Goal: Complete application form

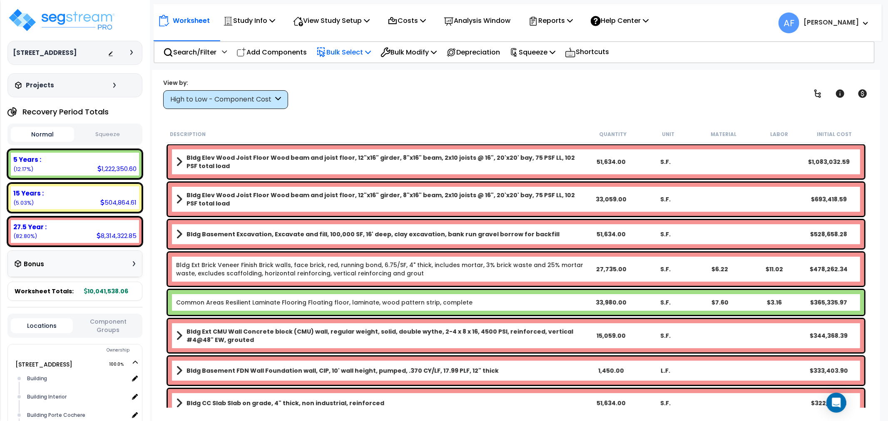
click at [345, 51] on p "Bulk Select" at bounding box center [343, 52] width 55 height 11
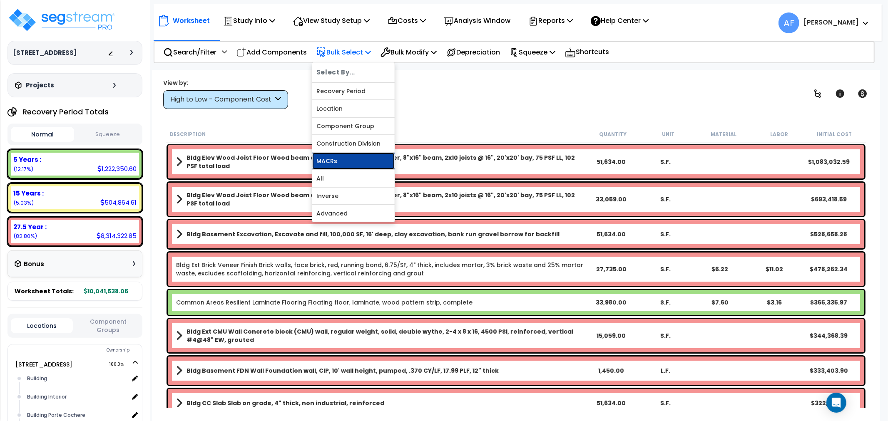
click at [330, 153] on link "MACRs" at bounding box center [353, 161] width 82 height 17
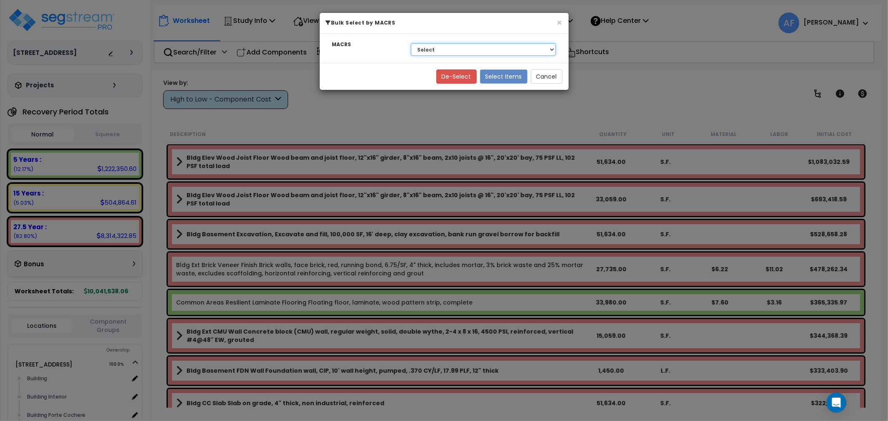
click at [447, 46] on select "Select 27.5 Year - NA - Long-Life Property 5 Years - 00.12 - Information System…" at bounding box center [483, 49] width 145 height 12
select select "3668"
click at [411, 43] on select "Select 27.5 Year - NA - Long-Life Property 5 Years - 00.12 - Information System…" at bounding box center [483, 49] width 145 height 12
click at [505, 79] on button "Select Items" at bounding box center [503, 77] width 47 height 14
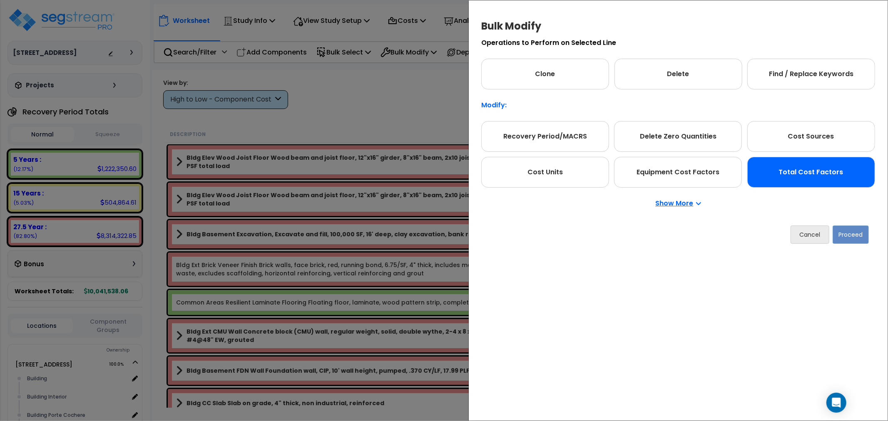
click at [786, 172] on div "Total Cost Factors" at bounding box center [811, 172] width 128 height 31
click at [847, 232] on button "Proceed" at bounding box center [850, 235] width 36 height 18
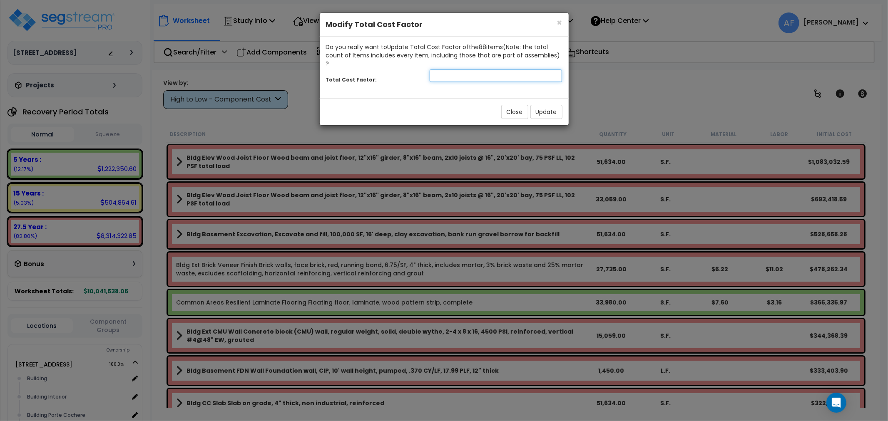
click at [502, 70] on input "number" at bounding box center [496, 76] width 133 height 12
type input "0.95"
click at [547, 105] on button "Update" at bounding box center [546, 112] width 32 height 14
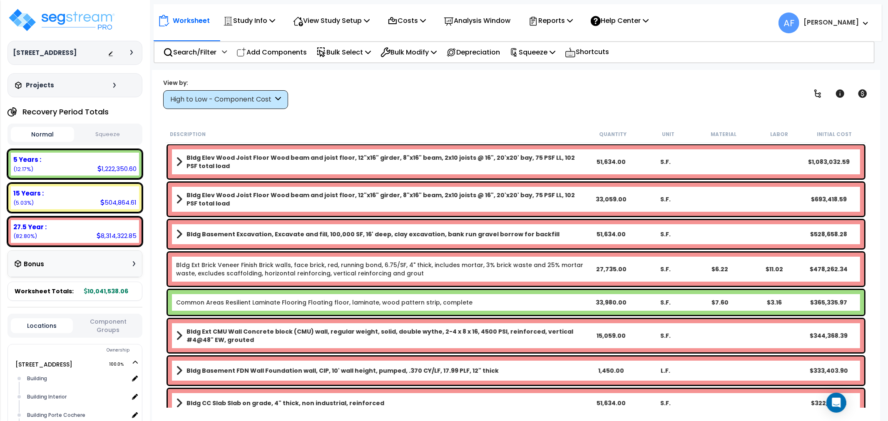
click at [368, 52] on p "Bulk Select" at bounding box center [343, 52] width 55 height 11
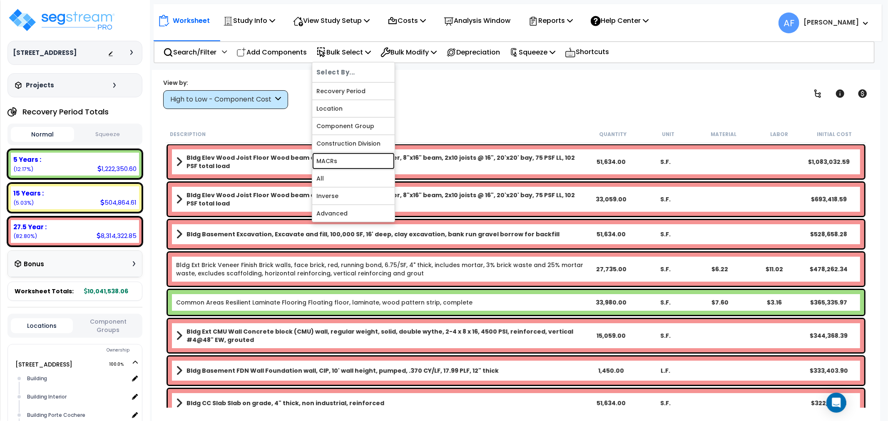
drag, startPoint x: 334, startPoint y: 159, endPoint x: 355, endPoint y: 142, distance: 27.2
click at [334, 157] on link "MACRs" at bounding box center [353, 161] width 82 height 17
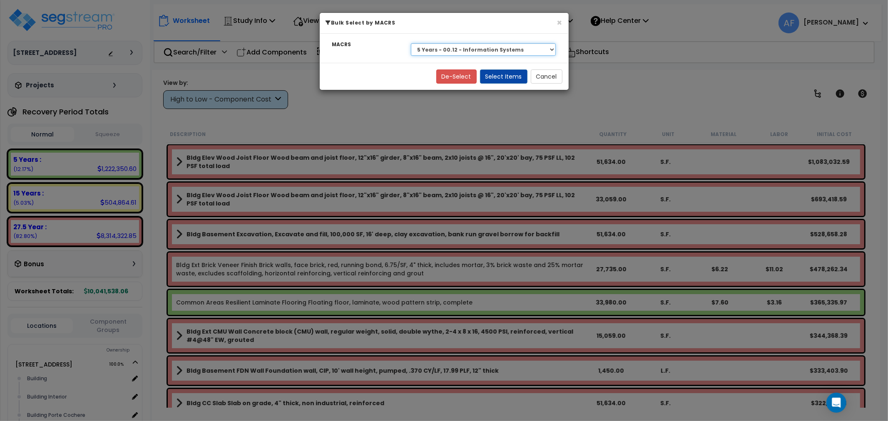
click at [494, 52] on select "Select 27.5 Year - NA - Long-Life Property 5 Years - 00.12 - Information System…" at bounding box center [483, 49] width 145 height 12
click at [411, 43] on select "Select 27.5 Year - NA - Long-Life Property 5 Years - 00.12 - Information System…" at bounding box center [483, 49] width 145 height 12
click at [514, 72] on button "Select Items" at bounding box center [503, 77] width 47 height 14
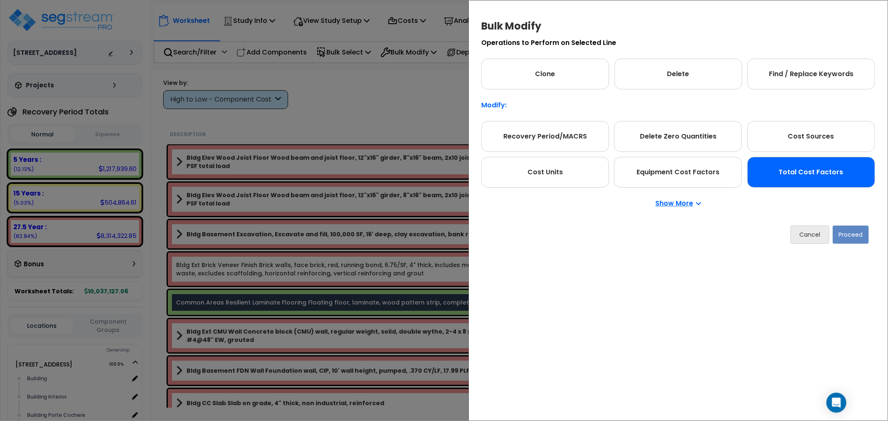
click at [798, 167] on div "Total Cost Factors" at bounding box center [811, 172] width 128 height 31
click at [852, 240] on button "Proceed" at bounding box center [850, 235] width 36 height 18
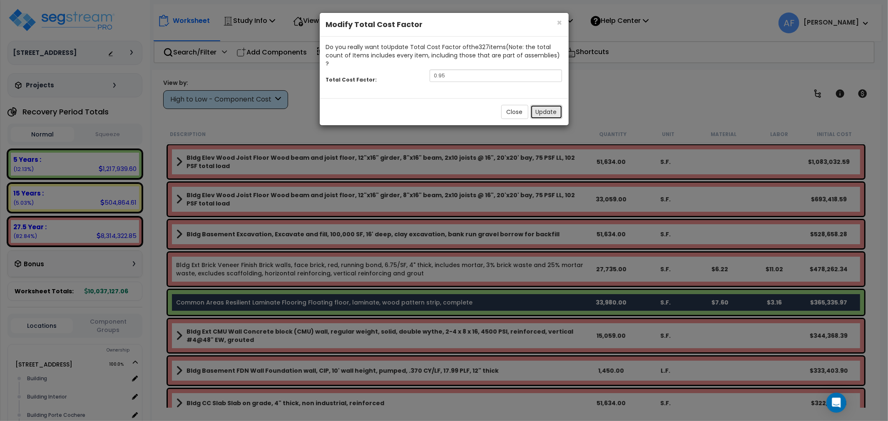
click at [554, 105] on button "Update" at bounding box center [546, 112] width 32 height 14
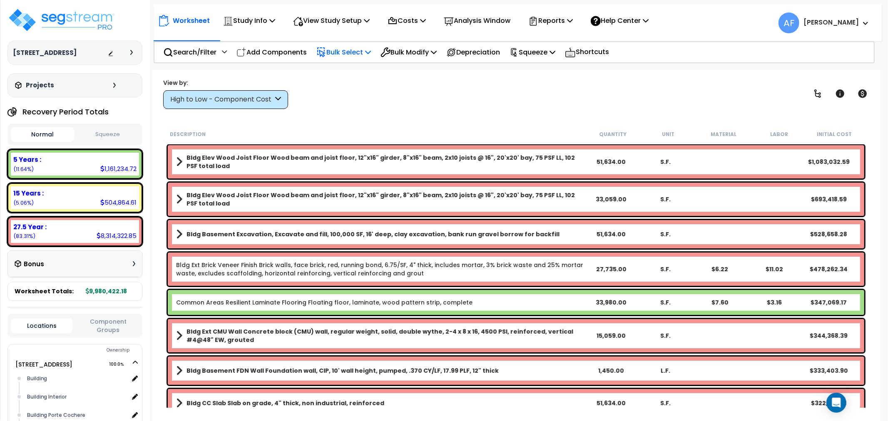
click at [336, 50] on p "Bulk Select" at bounding box center [343, 52] width 55 height 11
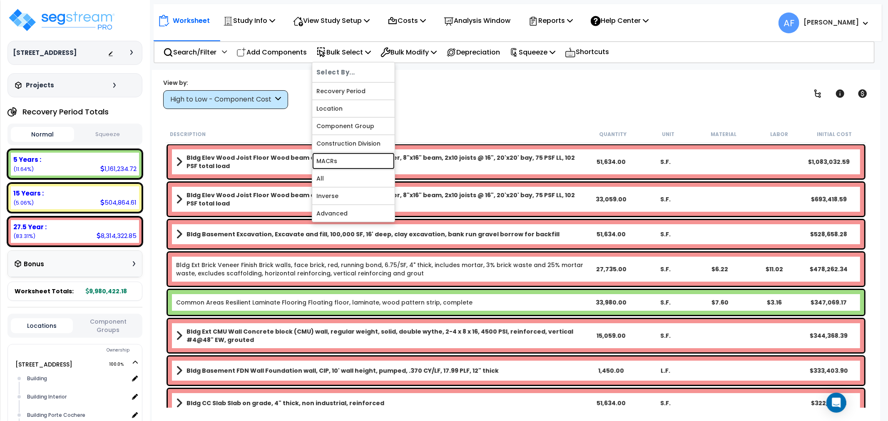
drag, startPoint x: 336, startPoint y: 164, endPoint x: 356, endPoint y: 161, distance: 19.7
click at [336, 164] on link "MACRs" at bounding box center [353, 161] width 82 height 17
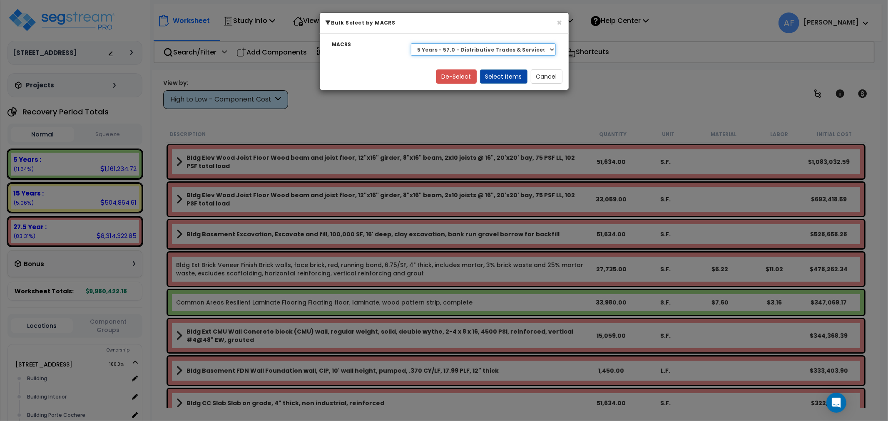
click at [497, 49] on select "Select 27.5 Year - NA - Long-Life Property 5 Years - 00.12 - Information System…" at bounding box center [483, 49] width 145 height 12
select select "3666"
click at [411, 43] on select "Select 27.5 Year - NA - Long-Life Property 5 Years - 00.12 - Information System…" at bounding box center [483, 49] width 145 height 12
click at [502, 80] on button "Select Items" at bounding box center [503, 77] width 47 height 14
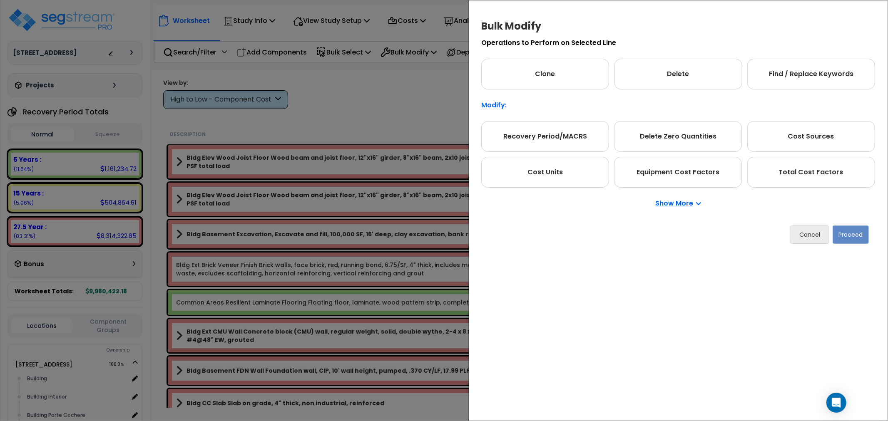
drag, startPoint x: 770, startPoint y: 175, endPoint x: 837, endPoint y: 221, distance: 81.6
click at [771, 175] on div "Total Cost Factors" at bounding box center [811, 172] width 128 height 31
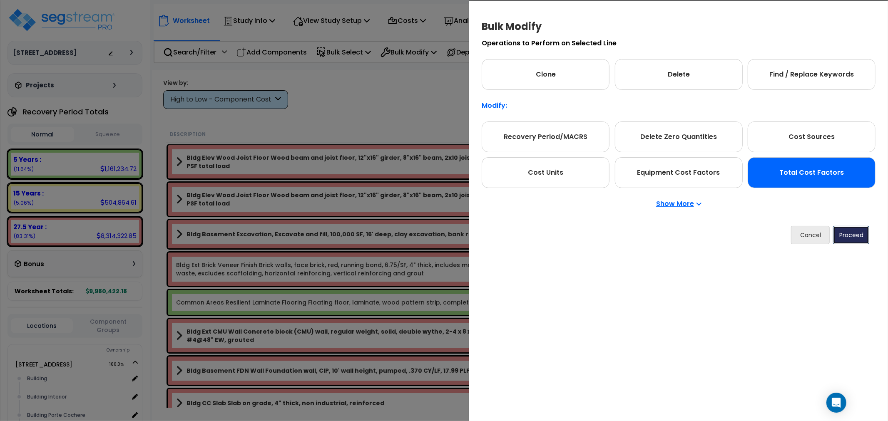
click at [850, 240] on button "Proceed" at bounding box center [851, 235] width 36 height 18
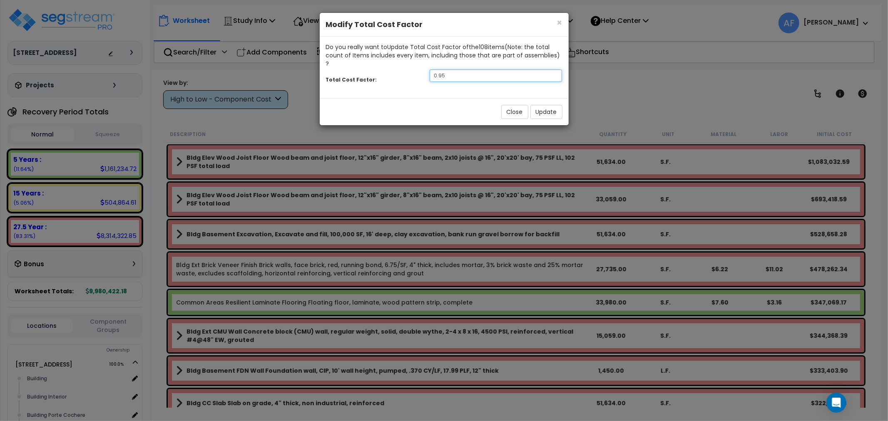
drag, startPoint x: 447, startPoint y: 65, endPoint x: 454, endPoint y: 70, distance: 8.2
click at [447, 70] on input "0.95" at bounding box center [496, 76] width 133 height 12
type input "0.9"
click at [544, 105] on button "Update" at bounding box center [546, 112] width 32 height 14
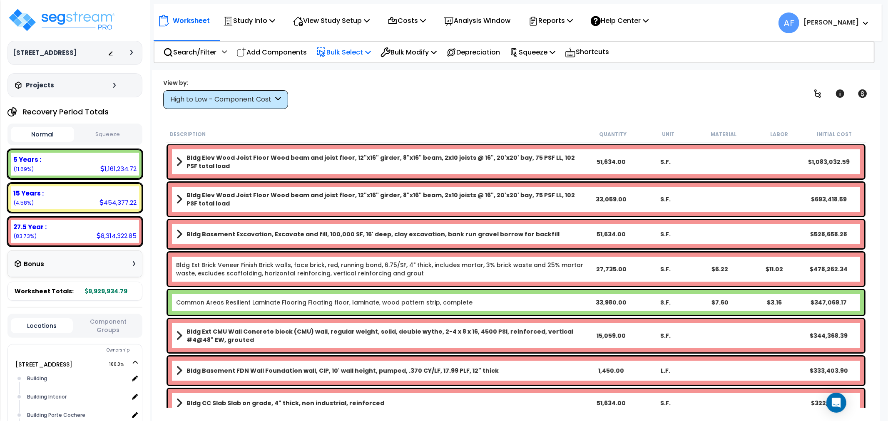
click at [354, 50] on p "Bulk Select" at bounding box center [343, 52] width 55 height 11
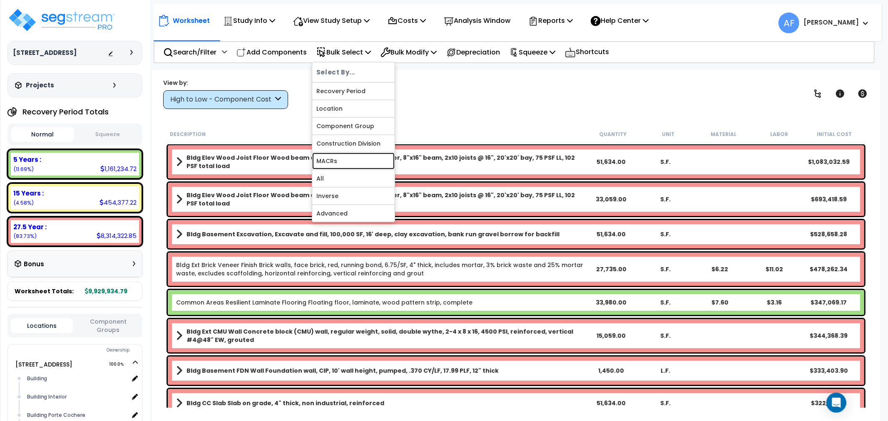
click at [330, 161] on link "MACRs" at bounding box center [353, 161] width 82 height 17
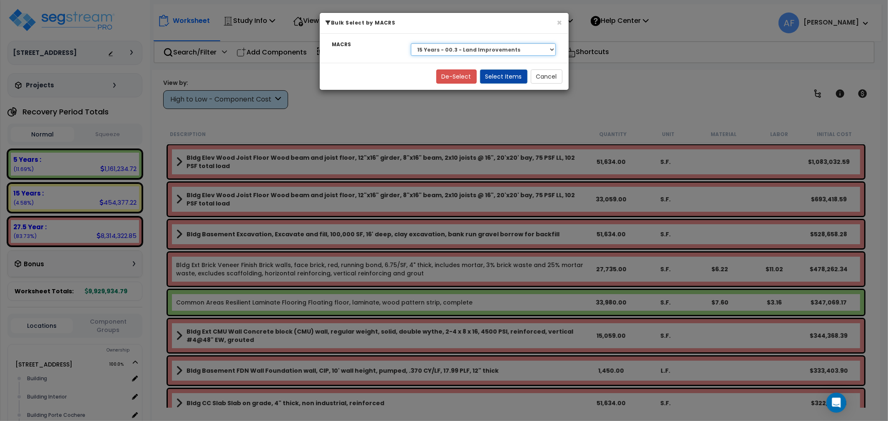
click at [455, 51] on select "Select 27.5 Year - NA - Long-Life Property 5 Years - 00.12 - Information System…" at bounding box center [483, 49] width 145 height 12
select select "3669"
click at [411, 43] on select "Select 27.5 Year - NA - Long-Life Property 5 Years - 00.12 - Information System…" at bounding box center [483, 49] width 145 height 12
click at [507, 71] on button "Select Items" at bounding box center [503, 77] width 47 height 14
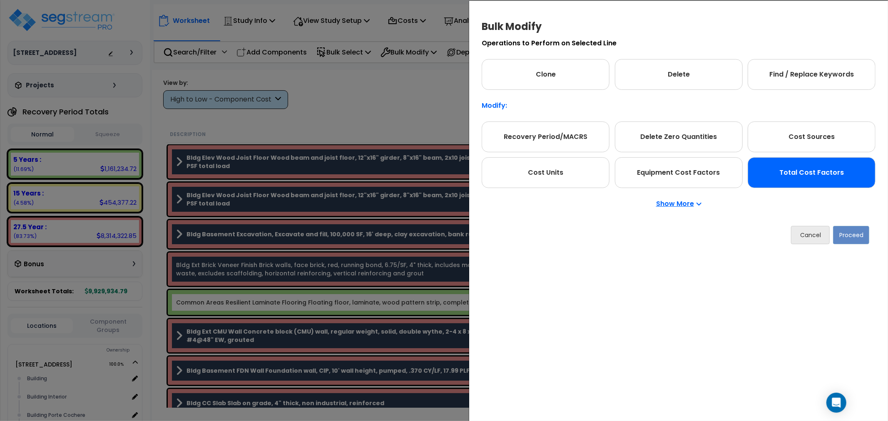
click at [816, 175] on div "Total Cost Factors" at bounding box center [811, 172] width 128 height 31
click at [843, 238] on button "Proceed" at bounding box center [852, 235] width 36 height 18
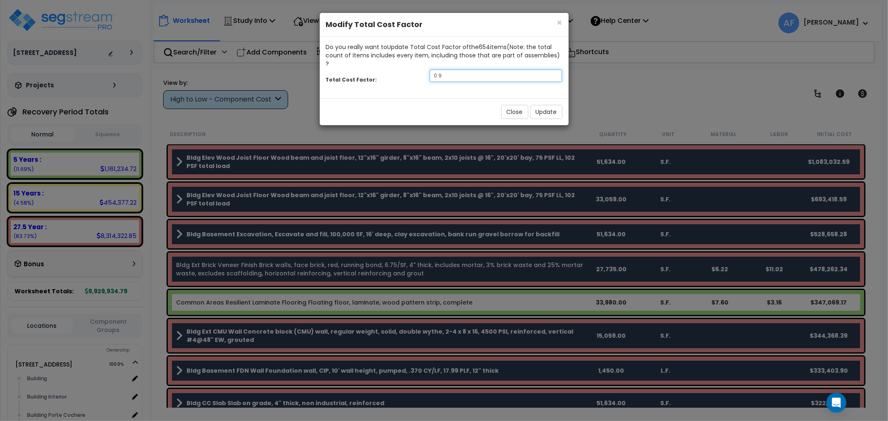
click at [454, 70] on input "0.9" at bounding box center [496, 76] width 133 height 12
type input "0.7"
click at [551, 105] on button "Update" at bounding box center [546, 112] width 32 height 14
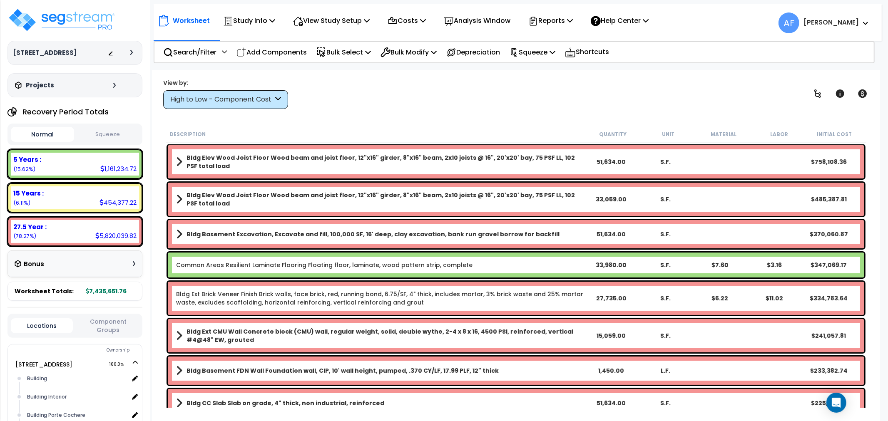
click at [358, 97] on div "View by: High to Low - Component Cost High to Low - Component Cost" at bounding box center [515, 93] width 711 height 31
click at [337, 20] on p "View Study Setup" at bounding box center [331, 20] width 77 height 11
click at [340, 61] on link "View Questionnaire" at bounding box center [330, 57] width 82 height 17
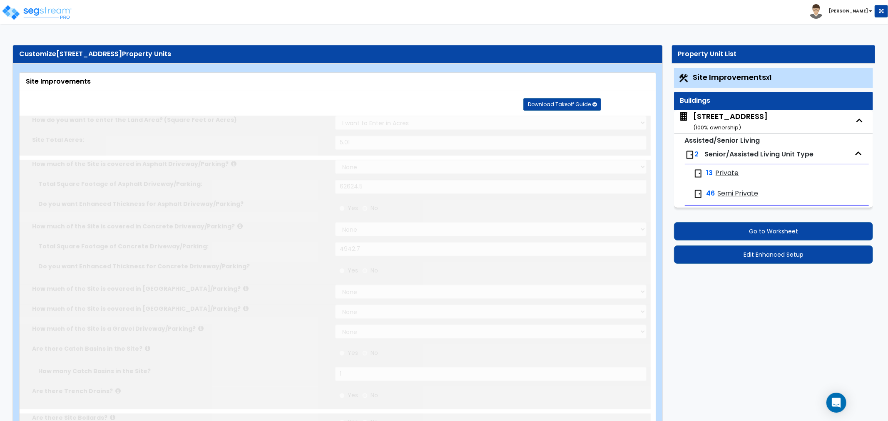
type input "5.01"
select select "2"
type input "62624.5"
select select "2"
type input "4942.7"
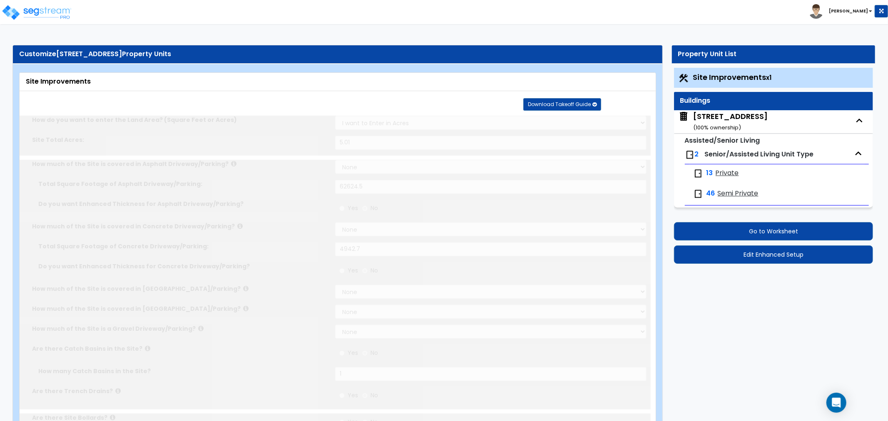
radio input "true"
type input "1"
radio input "true"
type input "4"
radio input "true"
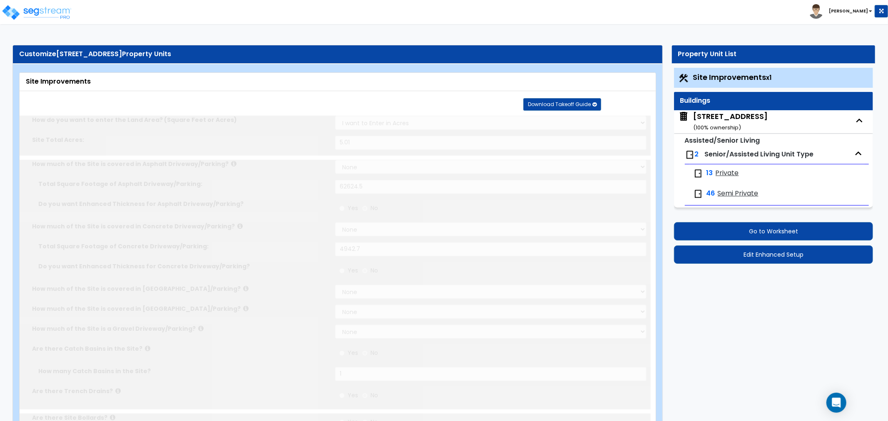
select select "1"
type input "2651.5"
radio input "true"
select select "1"
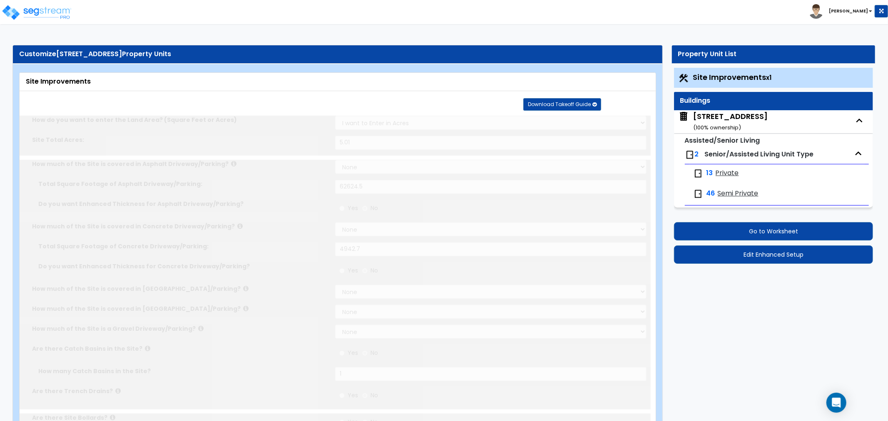
select select "1"
type input "16"
radio input "true"
type input "3"
radio input "true"
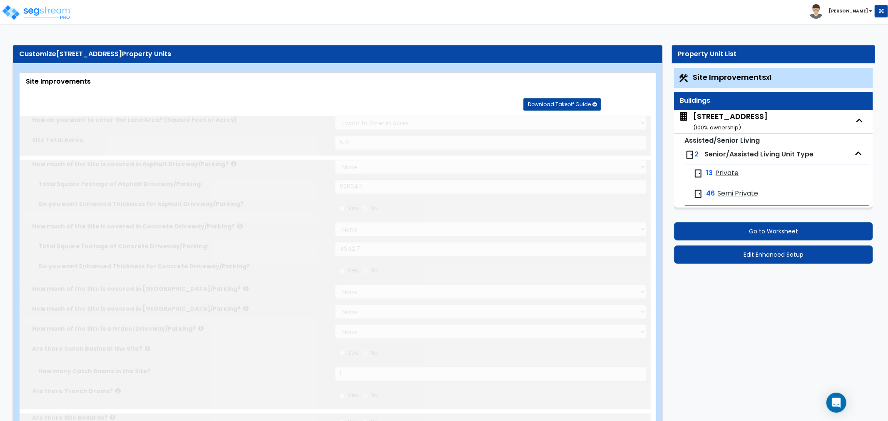
select select "1"
type input "124"
radio input "true"
select select "2"
type input "1304"
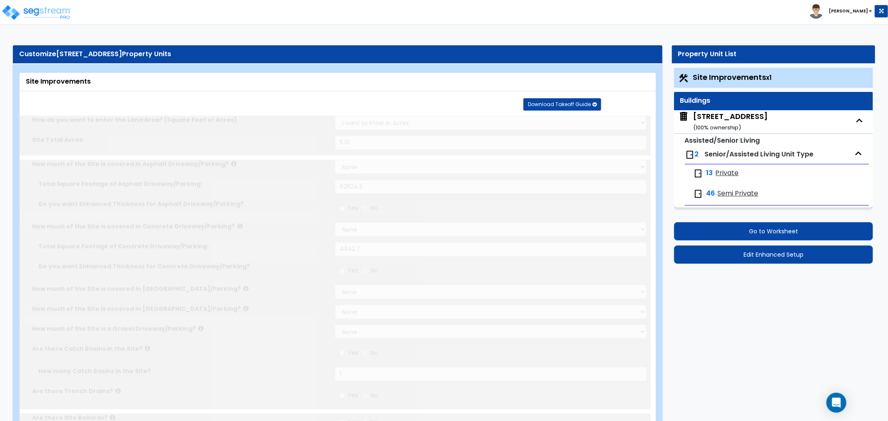
select select "1"
radio input "true"
select select "4"
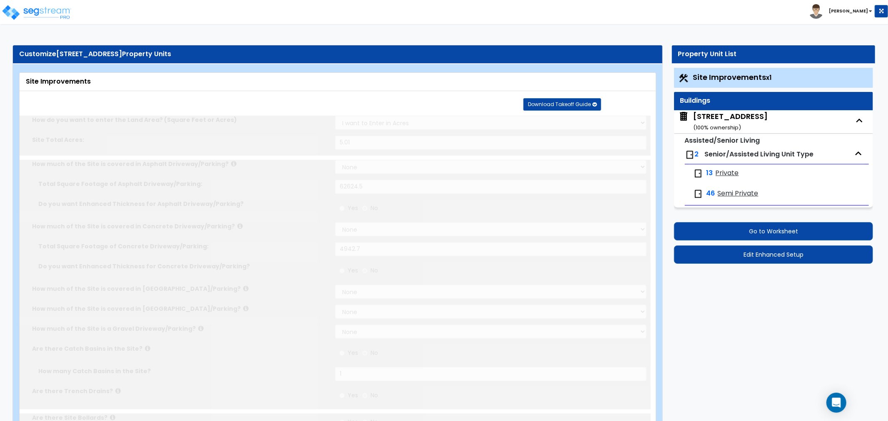
type input "8"
radio input "true"
type input "56"
radio input "true"
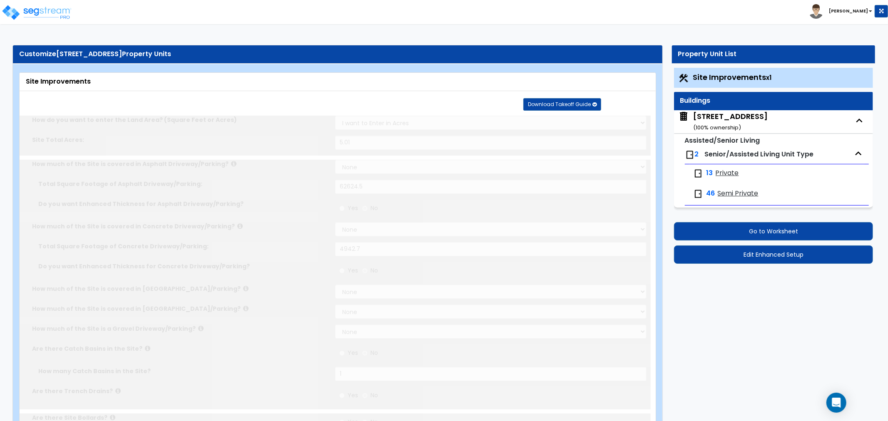
radio input "true"
select select "1"
type input "50"
radio input "true"
select select "2"
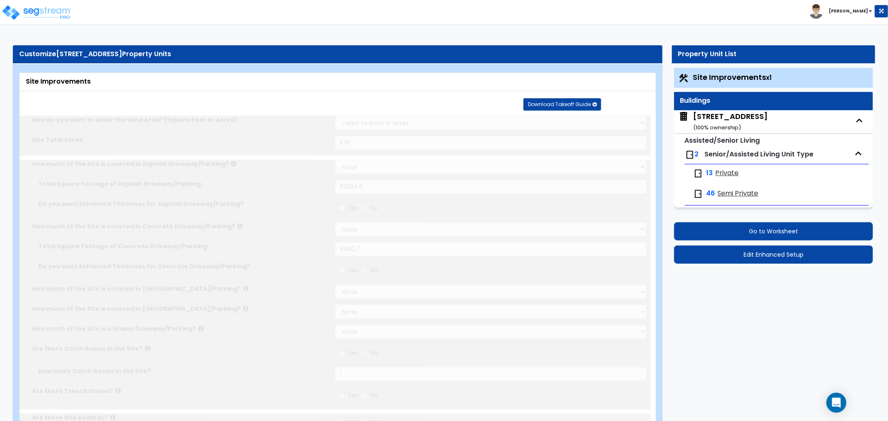
select select "1"
radio input "true"
type input "1"
radio input "true"
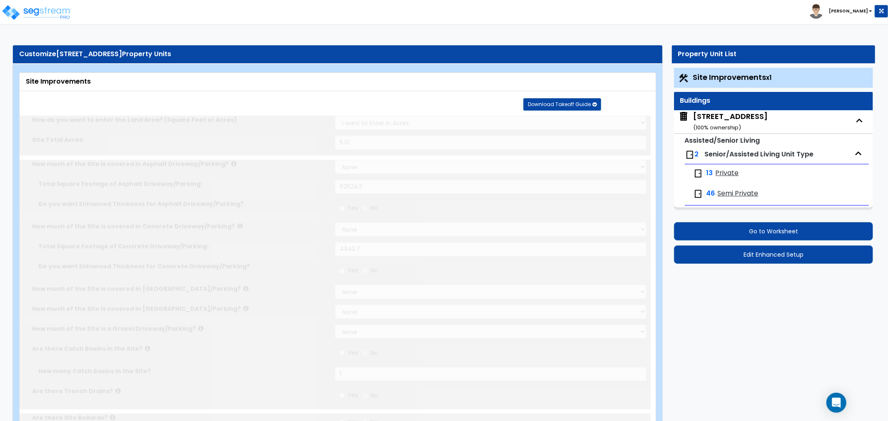
select select "1"
type input "9"
type input "6"
select select "1"
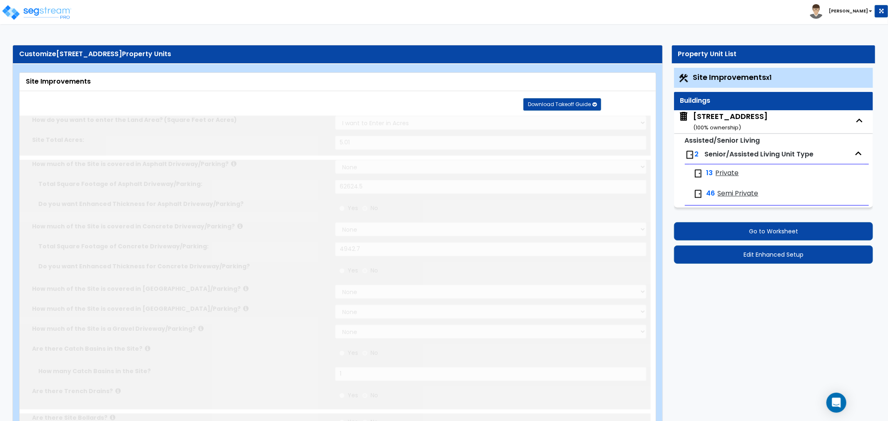
select select "2"
radio input "true"
type input "2"
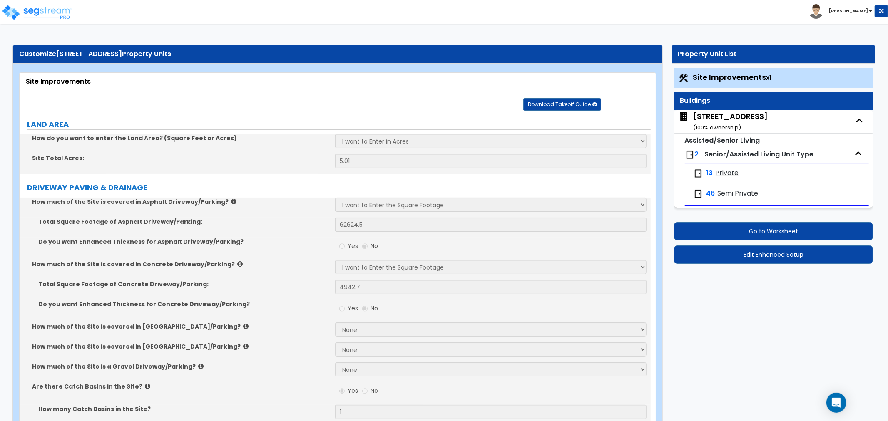
click at [714, 119] on div "1810 Kensington Drive ( 100 % ownership)" at bounding box center [730, 121] width 74 height 21
select select "3"
select select "5"
select select "2"
select select "1"
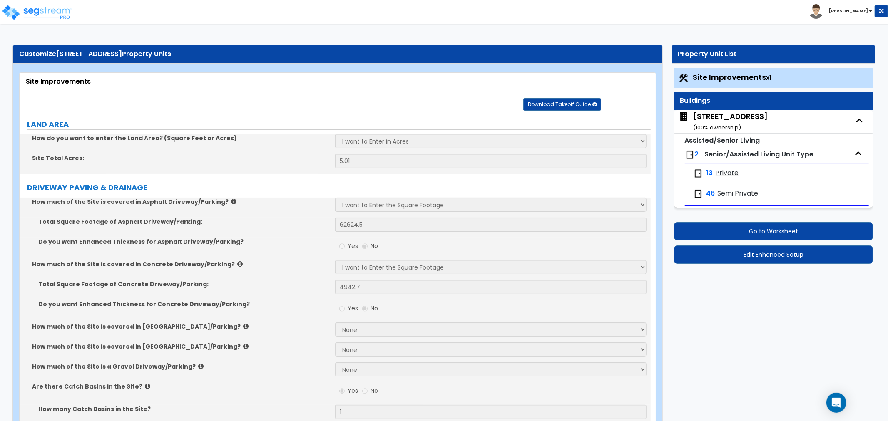
select select "1"
select select "2"
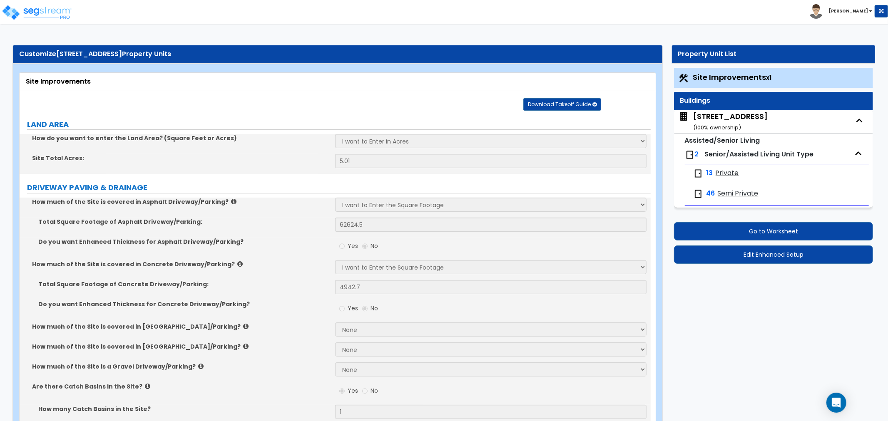
select select "6"
select select "1"
select select "2"
select select "1"
select select "2"
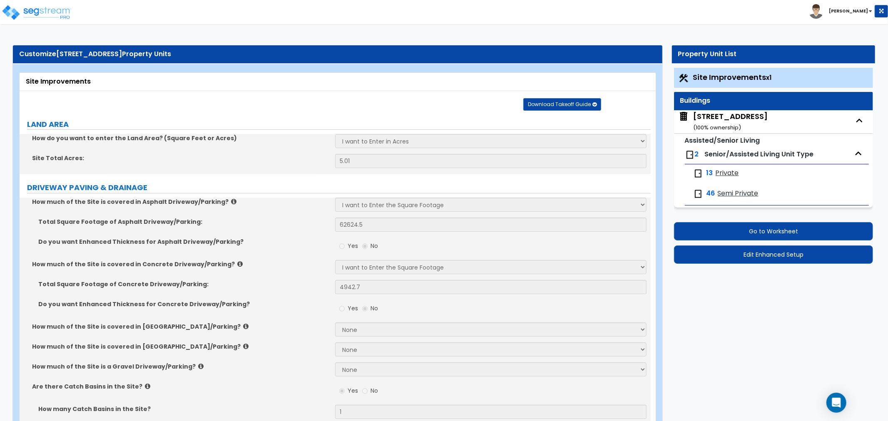
select select "1"
select select "2"
select select "1"
select select "2"
select select "1"
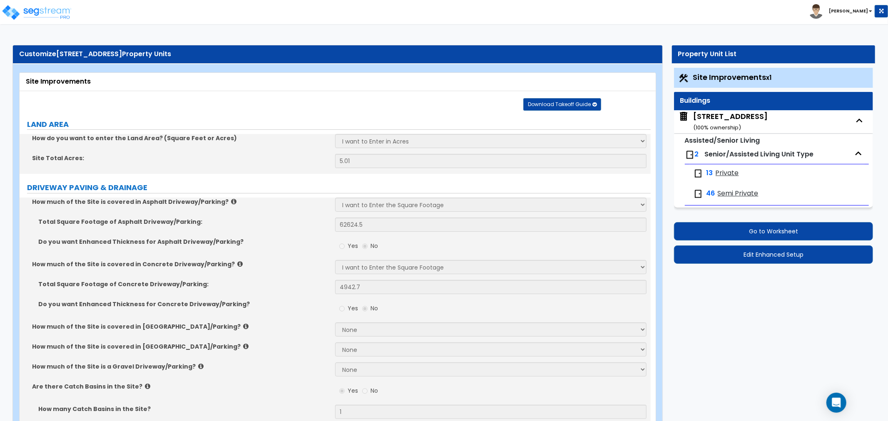
select select "5"
select select "1"
select select "4"
select select "1"
select select "3"
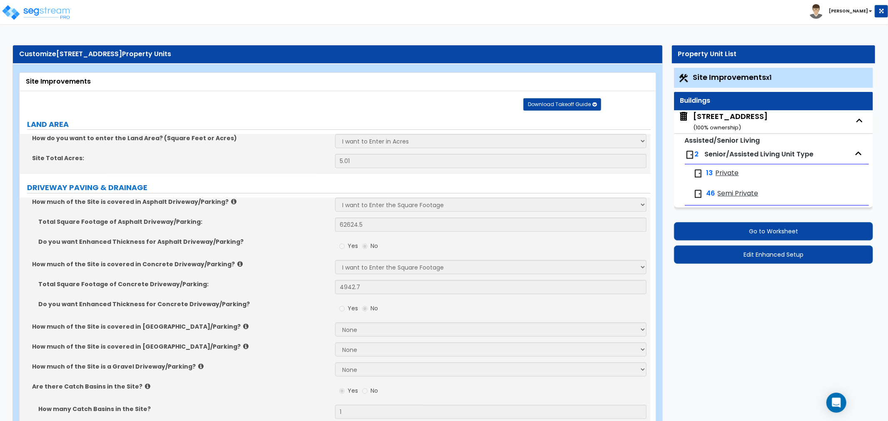
select select "3"
select select "1"
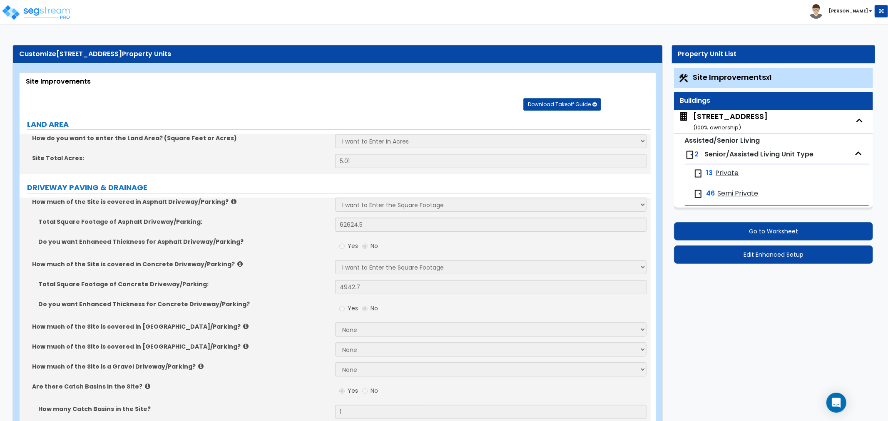
select select "1"
select select "2"
select select "1"
select select "2"
select select "1"
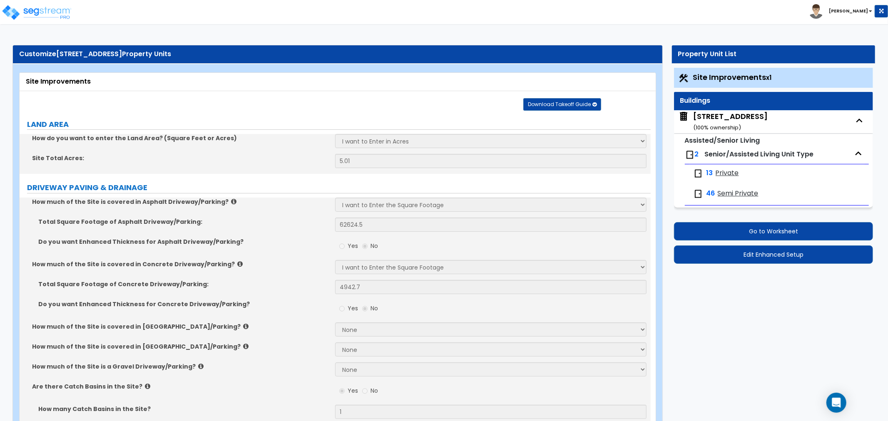
select select "2"
select select "1"
select select "3"
select select "2"
select select "3"
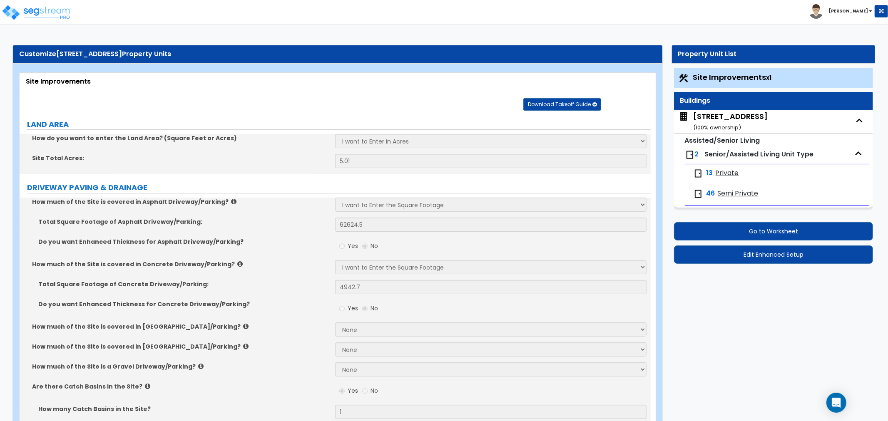
select select "5"
select select "1"
select select "2"
select select "1"
select select "2"
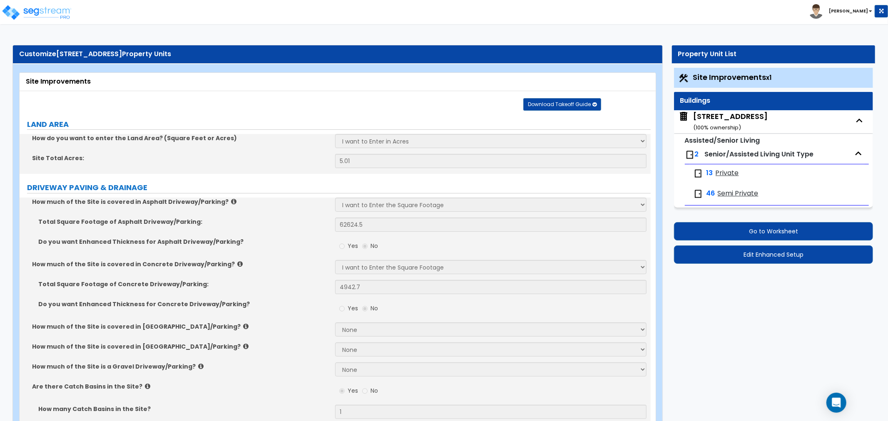
select select "4"
select select "2"
select select "4"
select select "1"
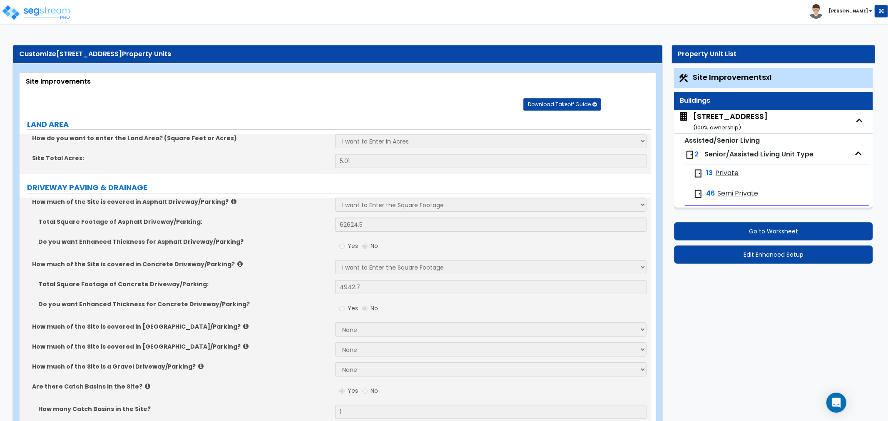
select select "1"
select select "3"
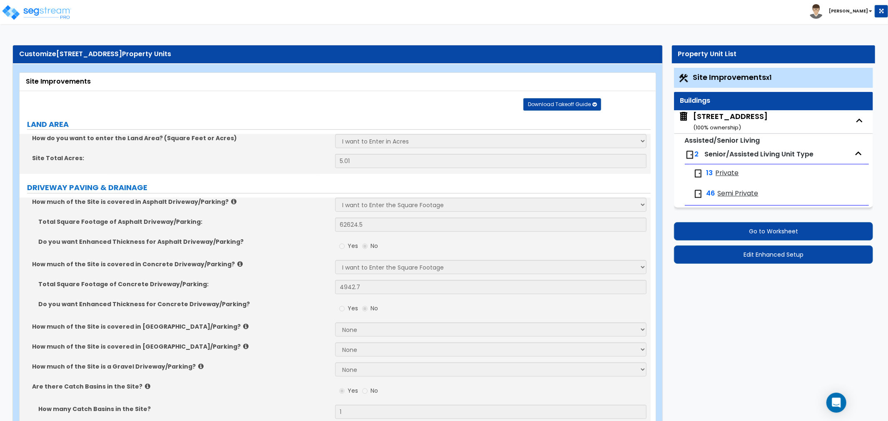
select select "2"
select select "1"
select select "2"
select select "1"
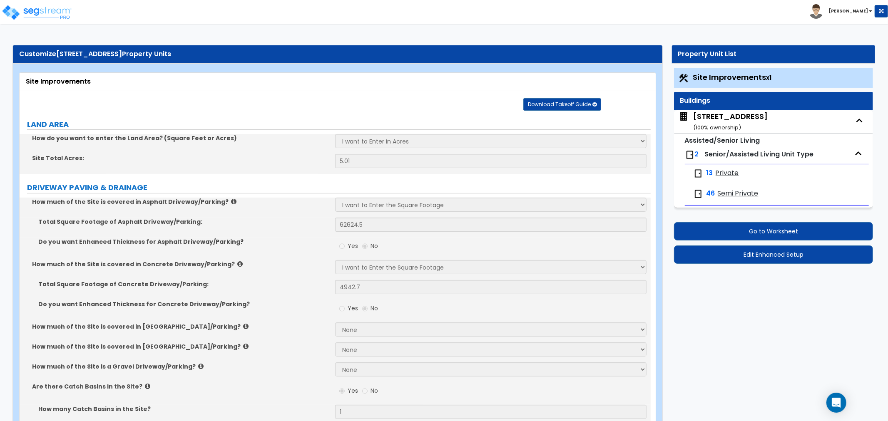
select select "4"
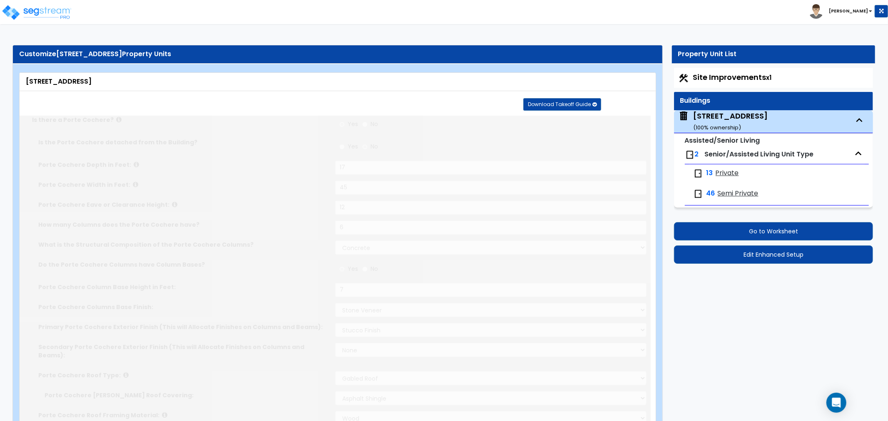
type input "6"
radio input "true"
select select "1"
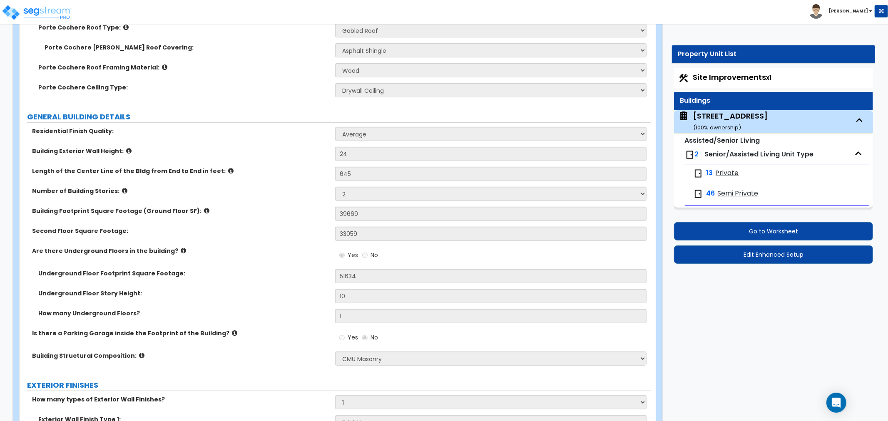
scroll to position [370, 0]
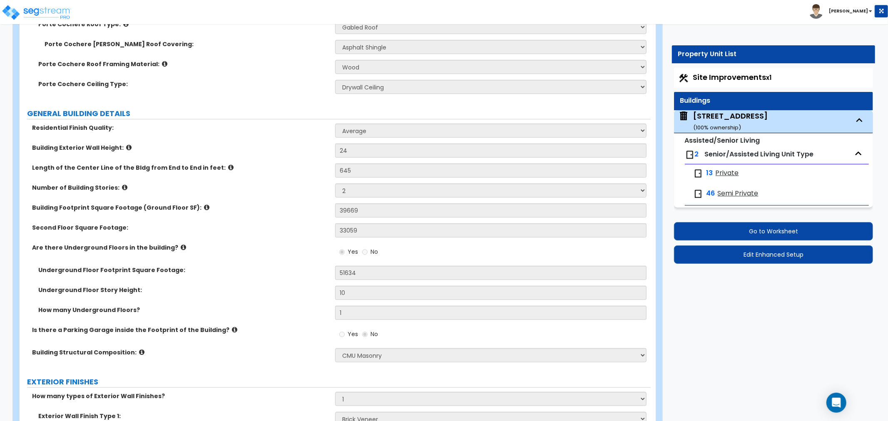
click at [297, 254] on div "Are there Underground Floors in the building? Yes No" at bounding box center [335, 254] width 631 height 22
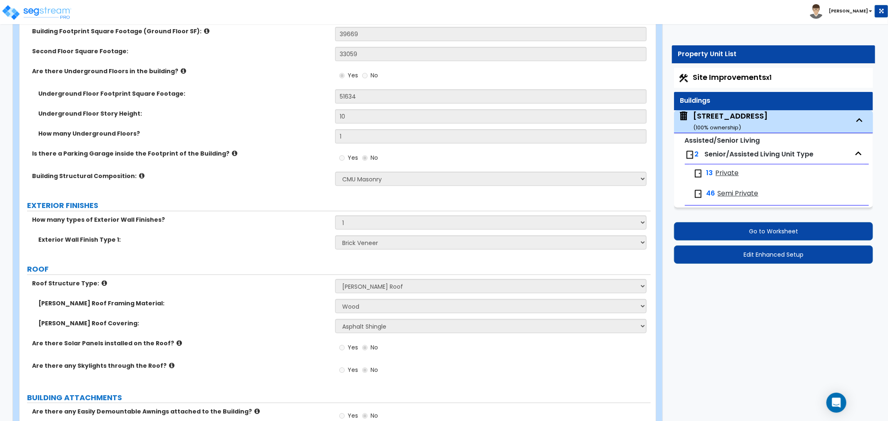
scroll to position [555, 0]
